Goal: Task Accomplishment & Management: Manage account settings

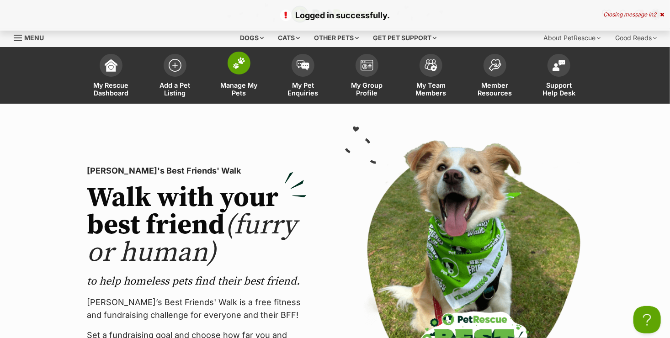
click at [231, 83] on span "Manage My Pets" at bounding box center [239, 89] width 41 height 16
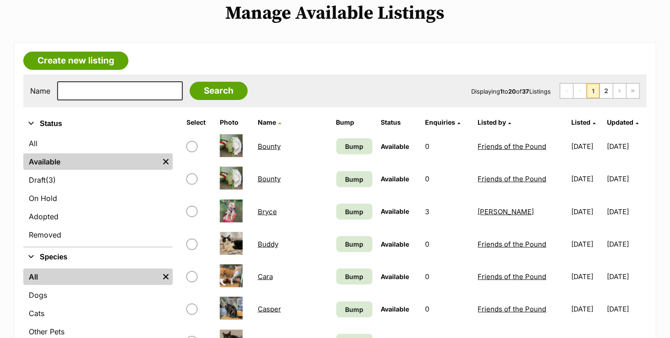
scroll to position [183, 0]
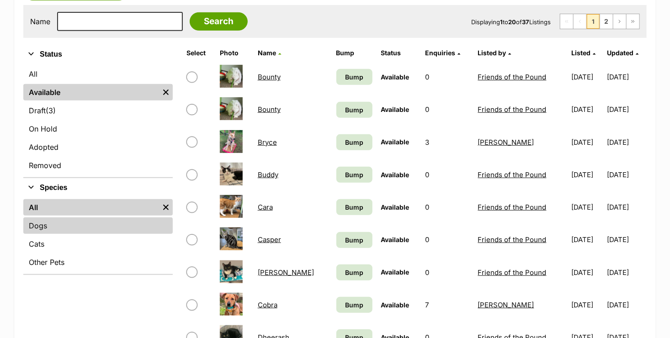
click at [91, 225] on link "Dogs" at bounding box center [98, 226] width 150 height 16
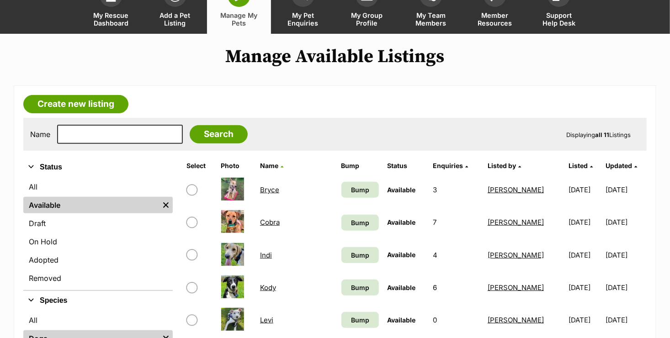
scroll to position [137, 0]
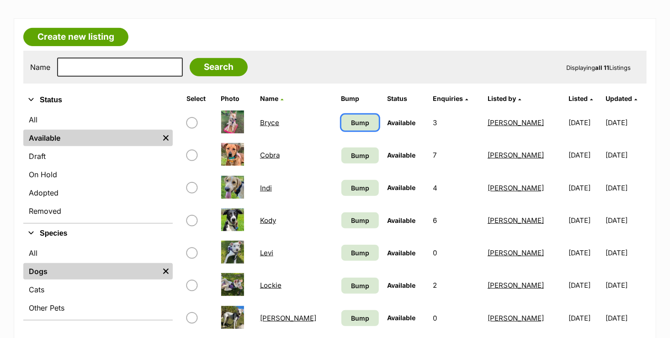
click at [351, 123] on span "Bump" at bounding box center [360, 123] width 18 height 10
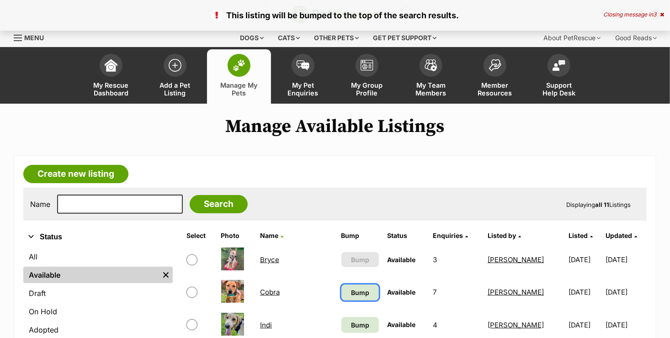
click at [351, 294] on span "Bump" at bounding box center [360, 293] width 18 height 10
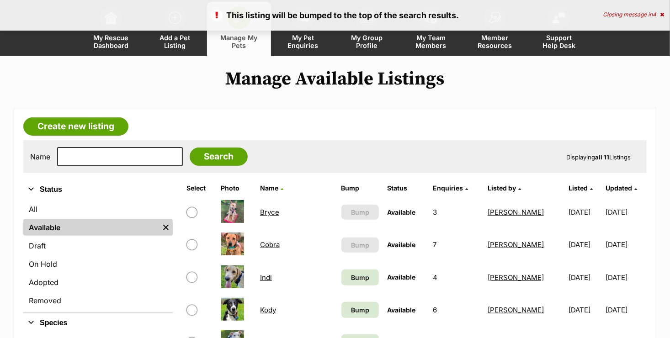
scroll to position [91, 0]
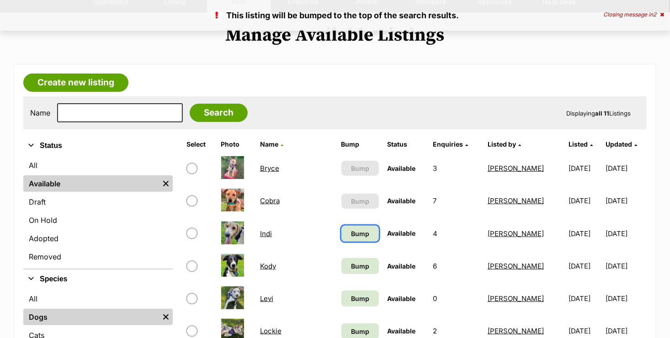
click at [351, 231] on span "Bump" at bounding box center [360, 234] width 18 height 10
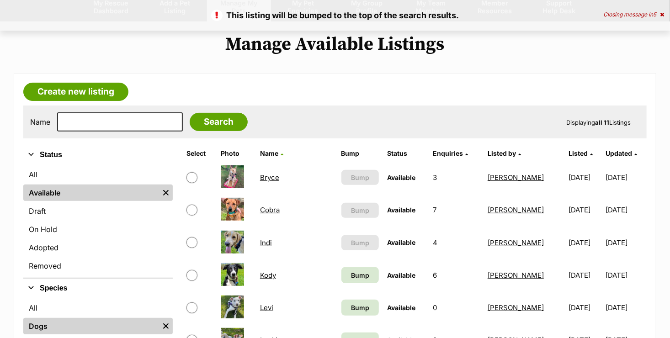
scroll to position [137, 0]
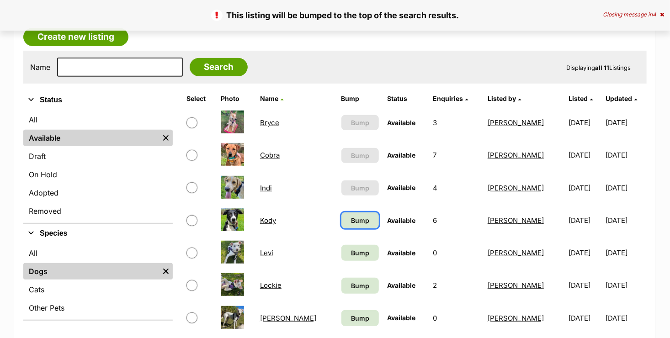
click at [351, 219] on span "Bump" at bounding box center [360, 221] width 18 height 10
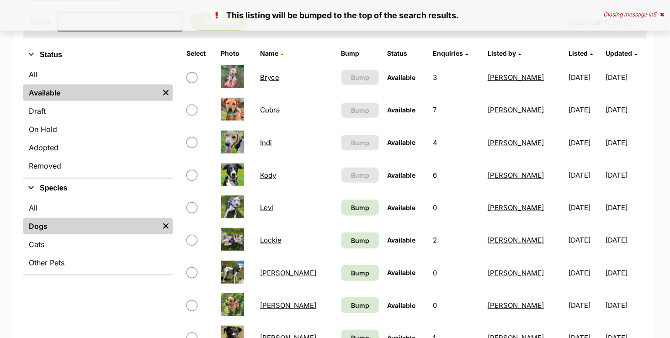
scroll to position [183, 0]
click at [351, 208] on span "Bump" at bounding box center [360, 208] width 18 height 10
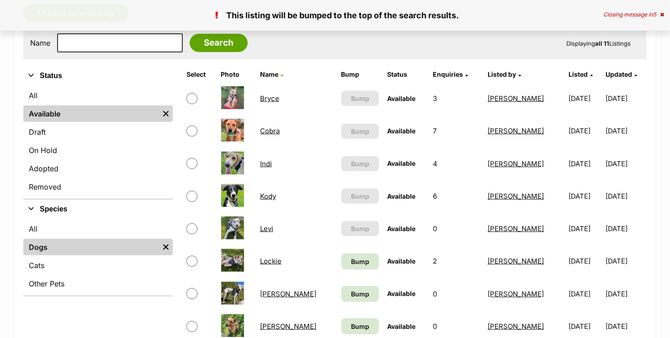
scroll to position [183, 0]
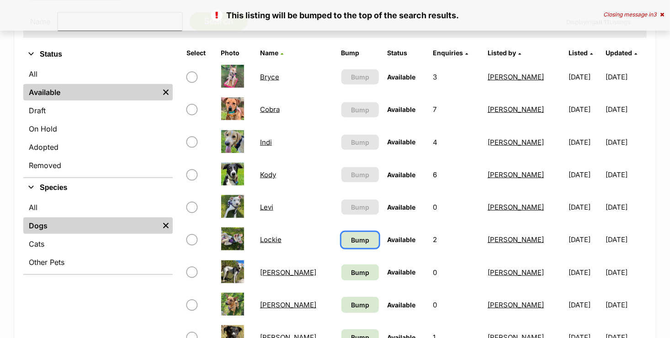
click at [351, 239] on span "Bump" at bounding box center [360, 240] width 18 height 10
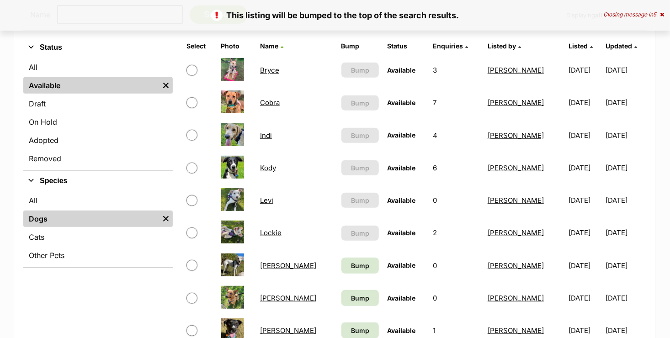
scroll to position [229, 0]
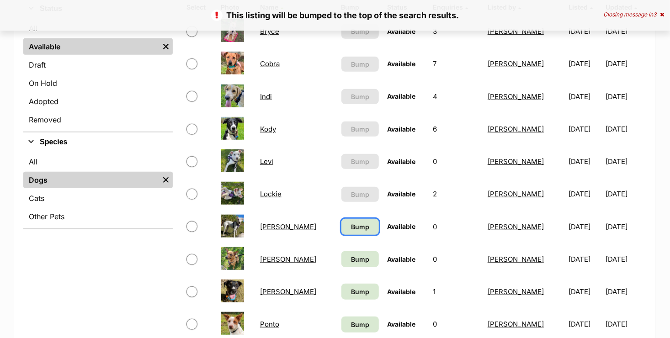
click at [351, 222] on span "Bump" at bounding box center [360, 227] width 18 height 10
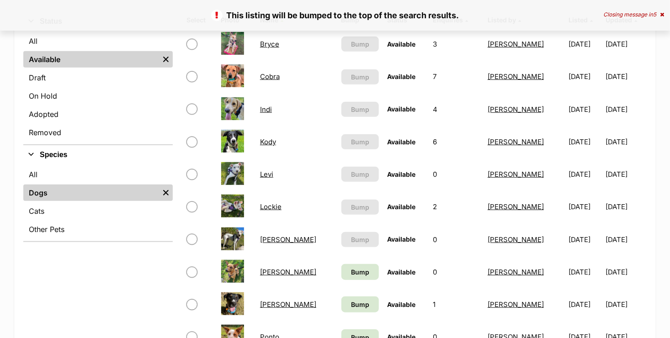
scroll to position [274, 0]
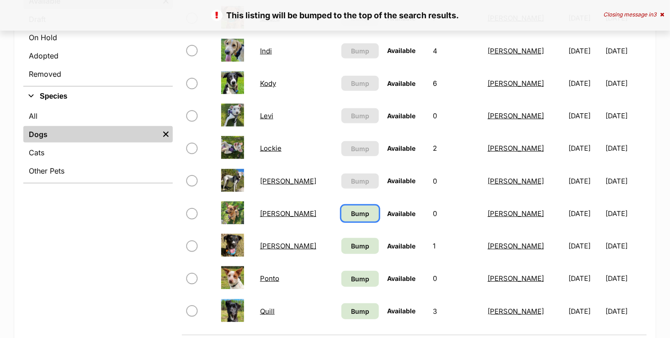
click at [351, 214] on span "Bump" at bounding box center [360, 214] width 18 height 10
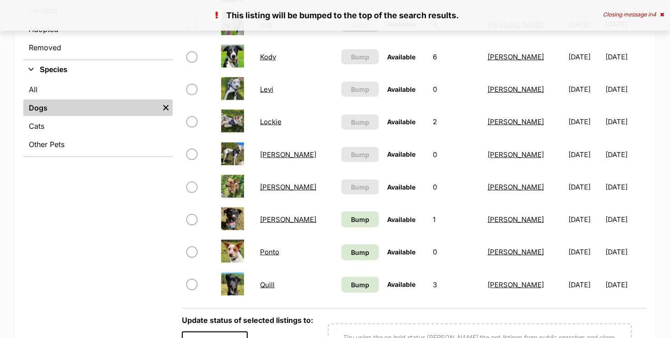
scroll to position [366, 0]
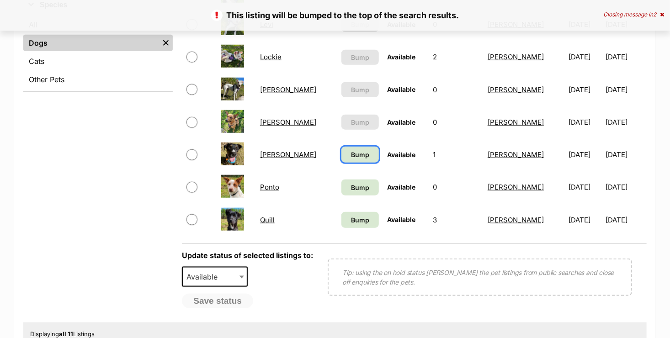
click at [351, 155] on span "Bump" at bounding box center [360, 155] width 18 height 10
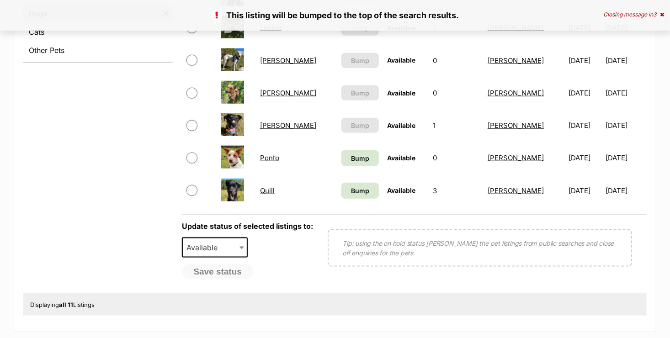
scroll to position [412, 0]
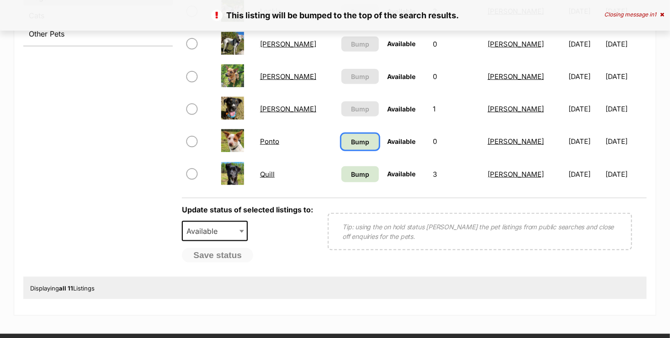
click at [351, 138] on span "Bump" at bounding box center [360, 142] width 18 height 10
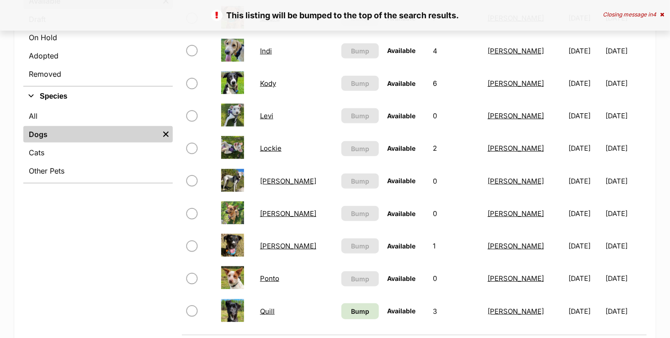
scroll to position [412, 0]
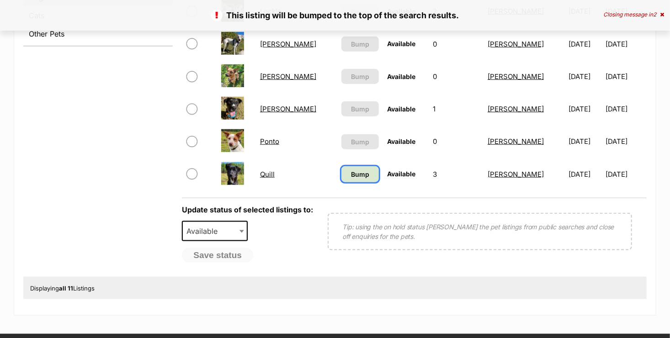
click at [351, 177] on span "Bump" at bounding box center [360, 175] width 18 height 10
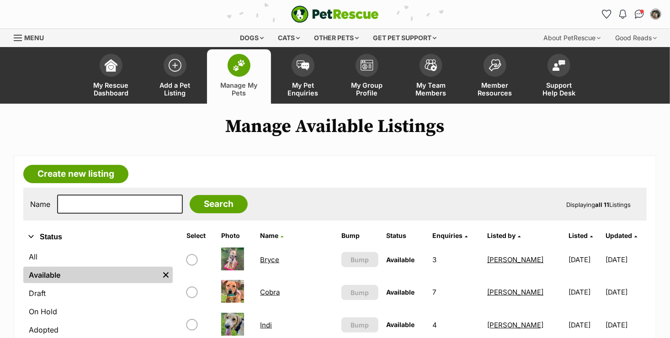
click at [27, 35] on span "Menu" at bounding box center [34, 38] width 20 height 8
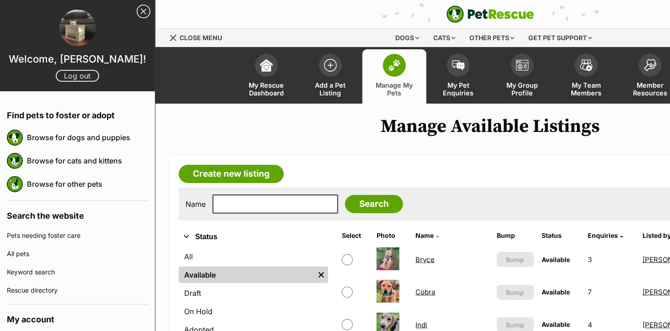
click at [67, 81] on link "Log out" at bounding box center [77, 76] width 43 height 12
